Goal: Information Seeking & Learning: Learn about a topic

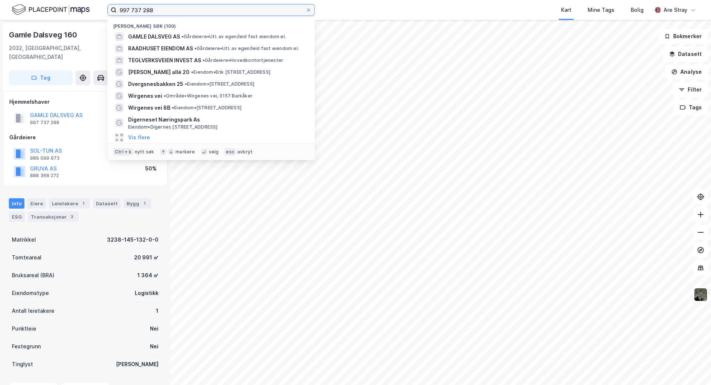
drag, startPoint x: 156, startPoint y: 10, endPoint x: 102, endPoint y: 4, distance: 54.3
click at [102, 4] on div "997 737 288 Nylige søk (100) GAMLE DALSVEG AS • Gårdeiere • Utl. av egen/leid f…" at bounding box center [355, 10] width 711 height 20
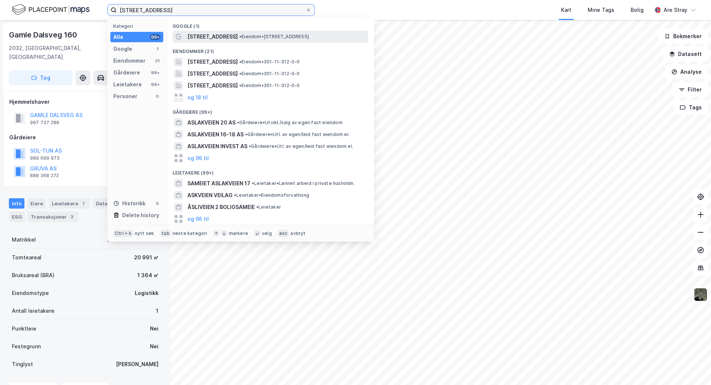
type input "[STREET_ADDRESS]"
click at [191, 33] on span "[STREET_ADDRESS]" at bounding box center [212, 36] width 50 height 9
